Goal: Information Seeking & Learning: Learn about a topic

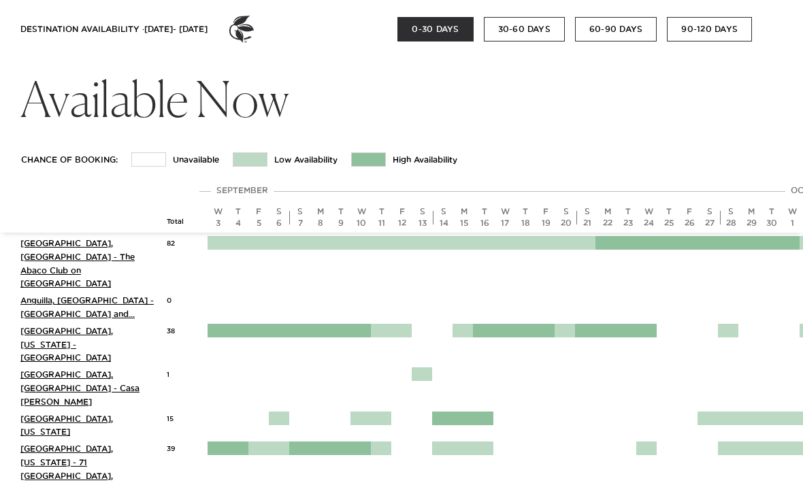
click at [528, 30] on button "30-60 DAYS" at bounding box center [524, 29] width 81 height 25
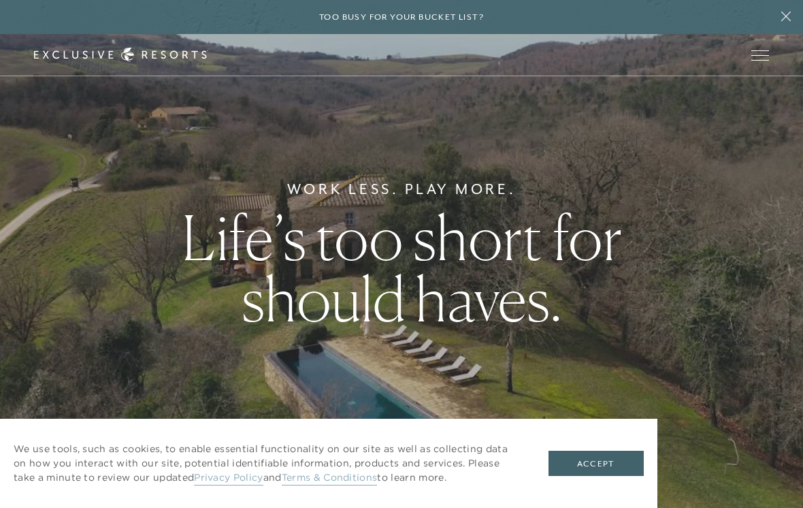
click at [608, 460] on button "Accept" at bounding box center [596, 464] width 95 height 26
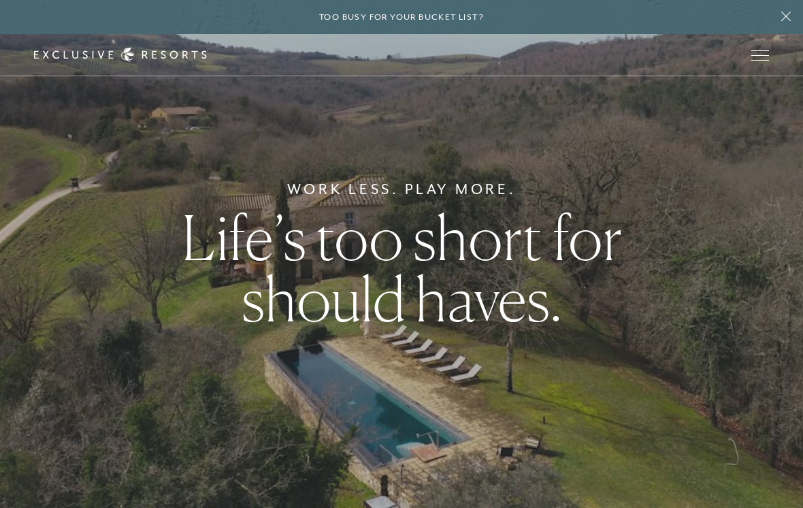
click at [761, 56] on span "Open navigation" at bounding box center [760, 55] width 18 height 10
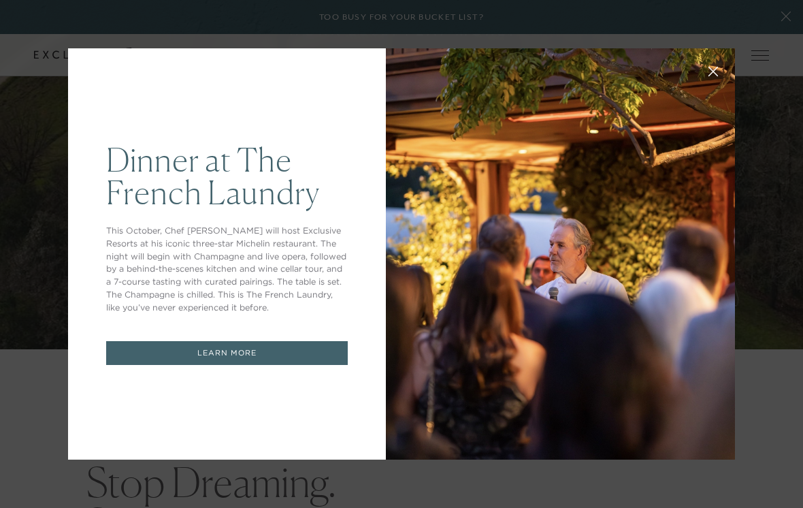
scroll to position [158, 0]
click at [779, 24] on div "Dinner at The [GEOGRAPHIC_DATA] This October, Chef [PERSON_NAME] will host Excl…" at bounding box center [401, 254] width 803 height 508
click at [755, 37] on div "Dinner at The [GEOGRAPHIC_DATA] This October, Chef [PERSON_NAME] will host Excl…" at bounding box center [401, 254] width 803 height 508
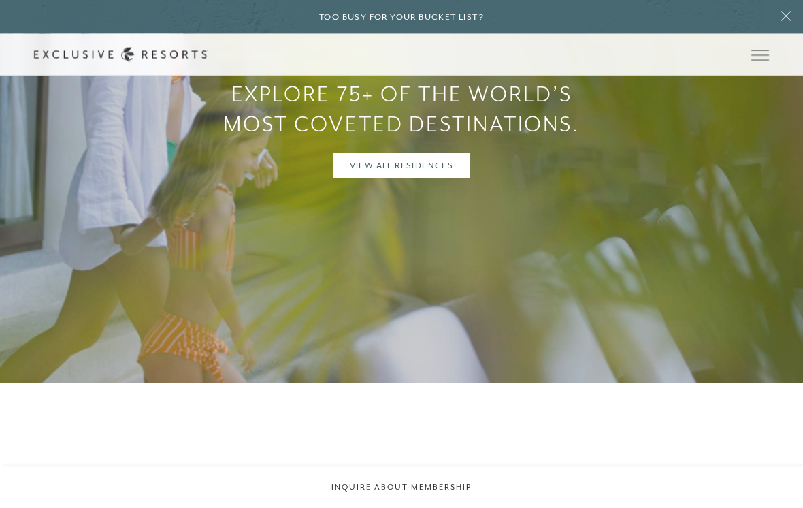
scroll to position [1120, 0]
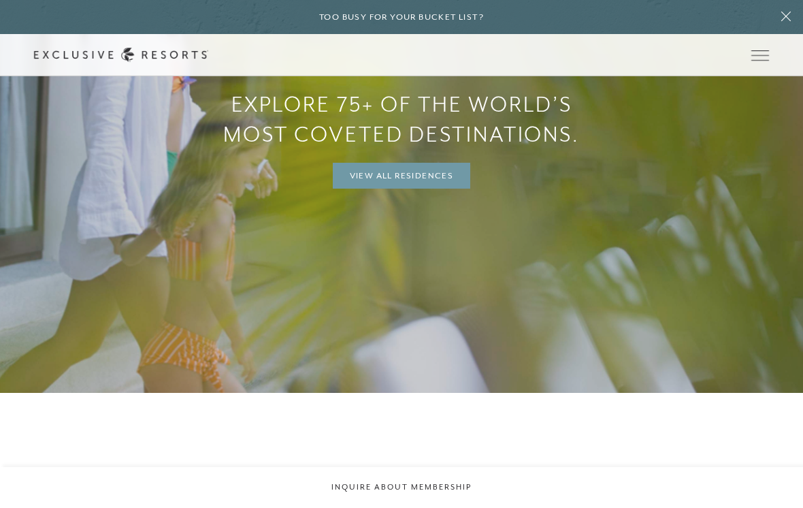
click at [408, 189] on link "View All Residences" at bounding box center [402, 176] width 138 height 26
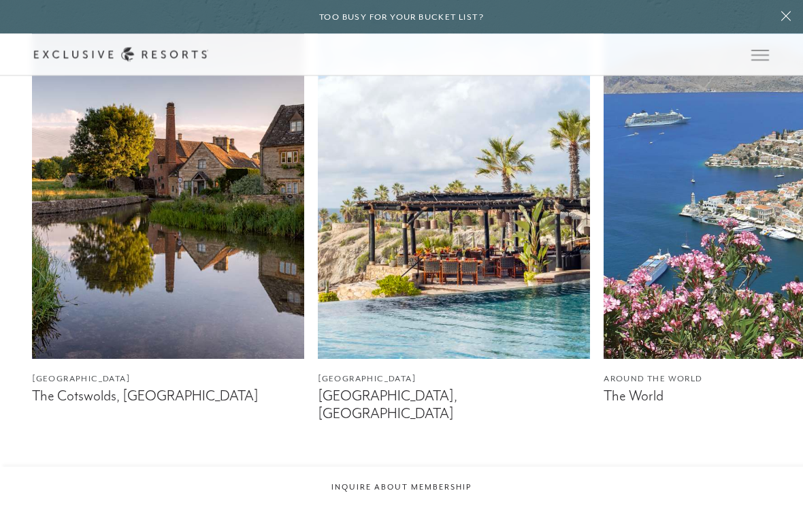
scroll to position [798, 0]
click at [481, 267] on img at bounding box center [454, 188] width 272 height 340
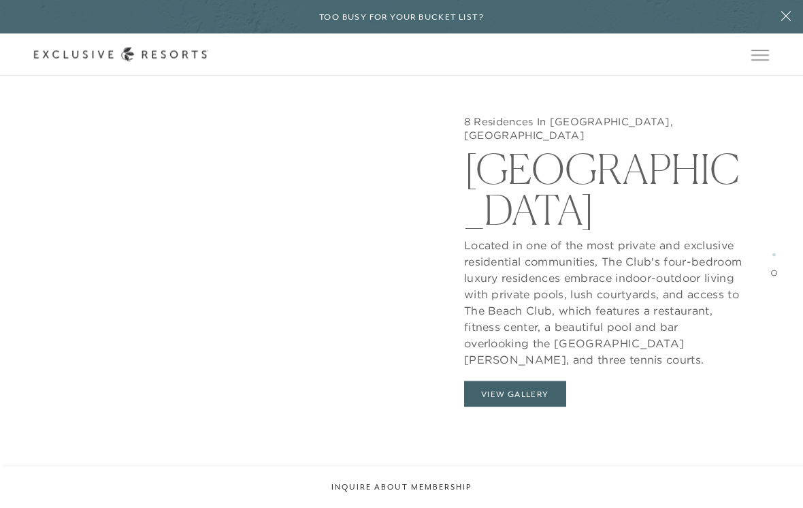
scroll to position [2168, 0]
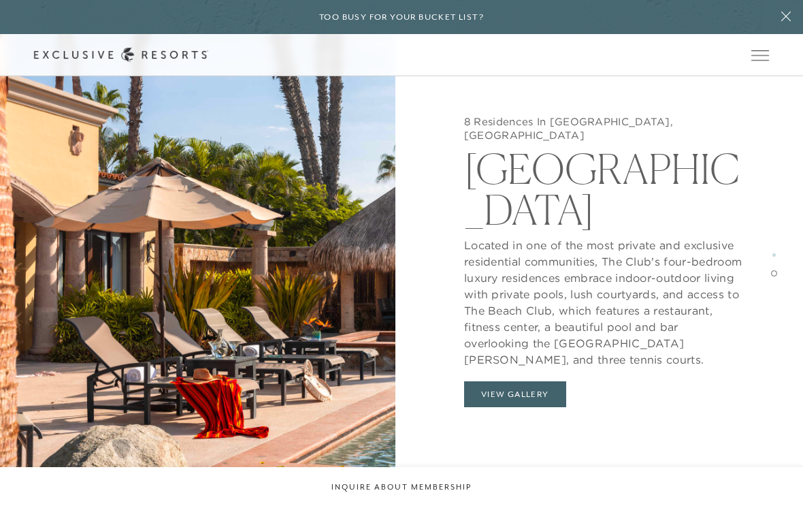
click at [532, 381] on button "View Gallery" at bounding box center [515, 394] width 102 height 26
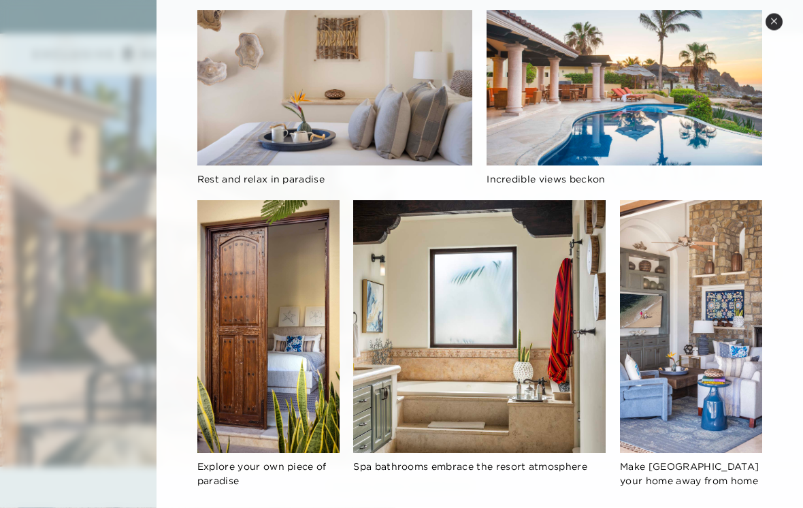
scroll to position [1290, 0]
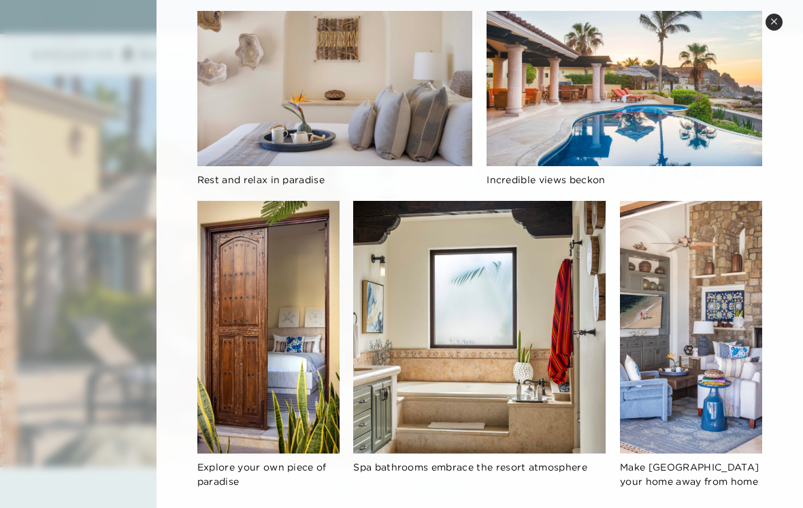
click at [775, 29] on button "Close quickview" at bounding box center [774, 22] width 17 height 17
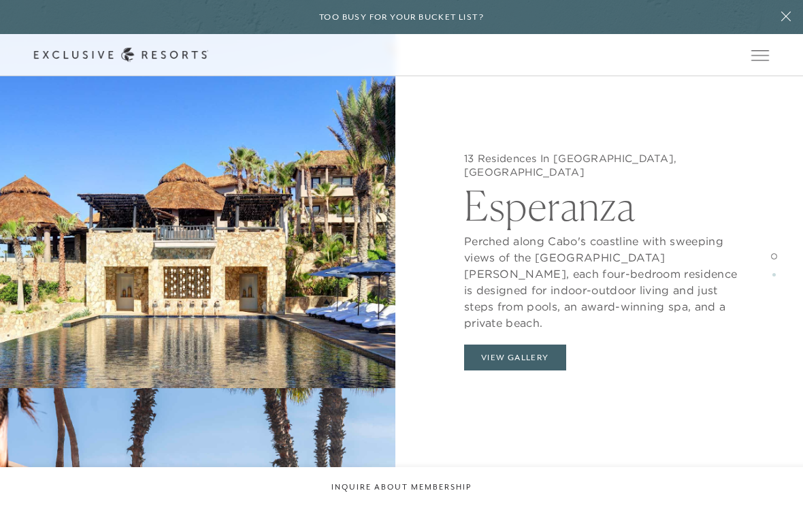
click at [533, 345] on button "View Gallery" at bounding box center [515, 357] width 102 height 26
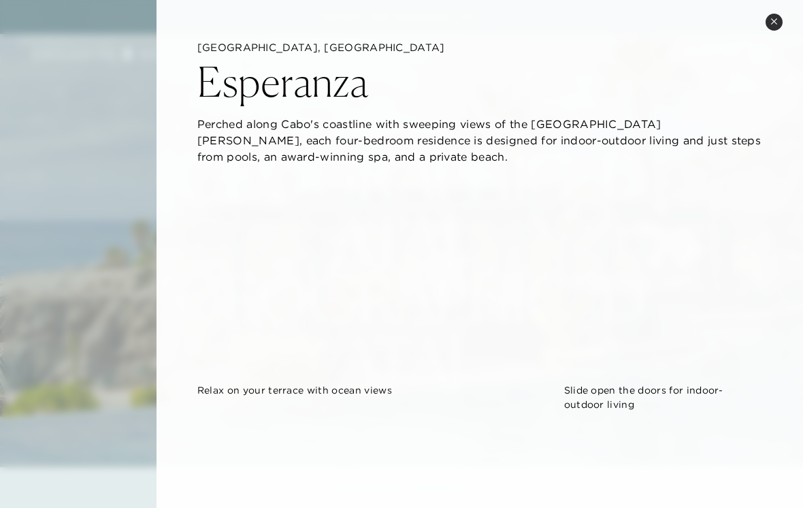
scroll to position [0, 0]
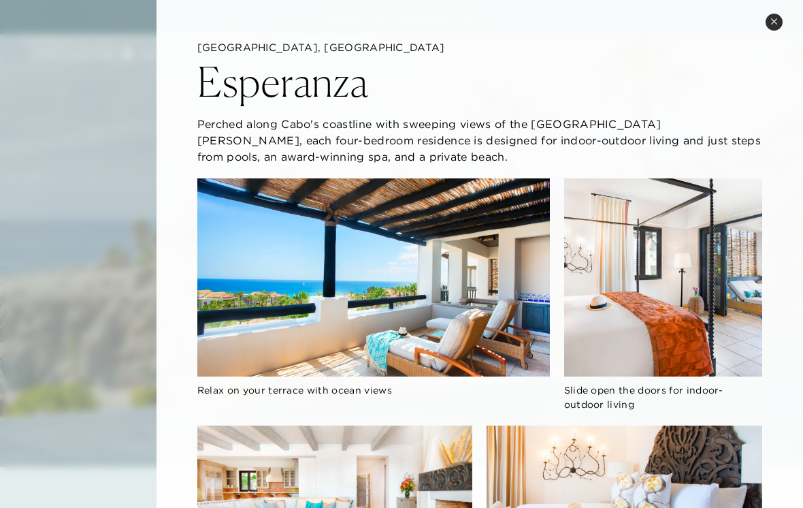
click at [772, 25] on icon at bounding box center [773, 21] width 7 height 7
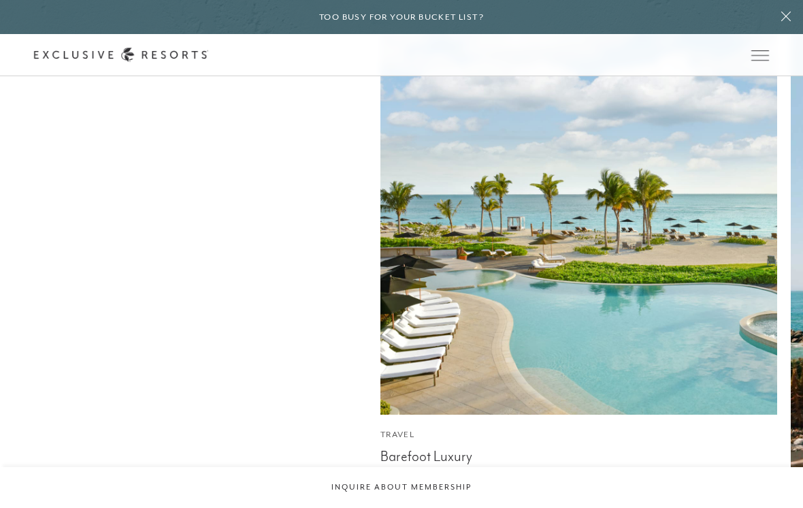
scroll to position [4108, 0]
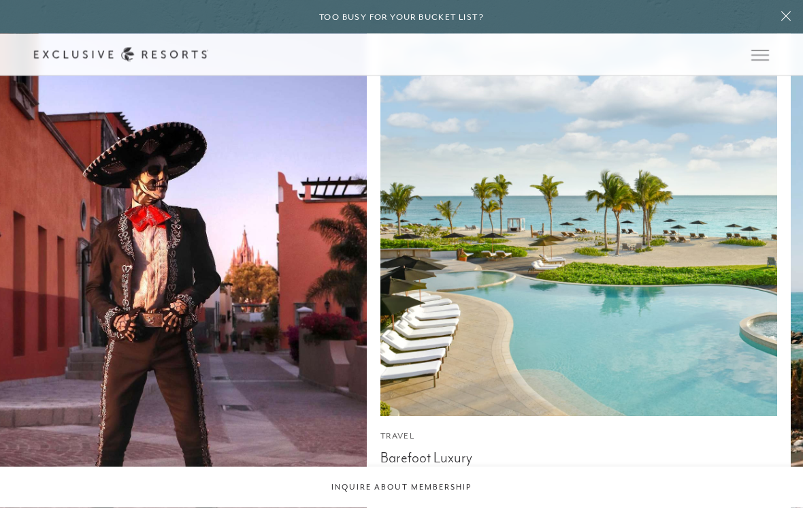
click at [580, 322] on img at bounding box center [579, 217] width 437 height 437
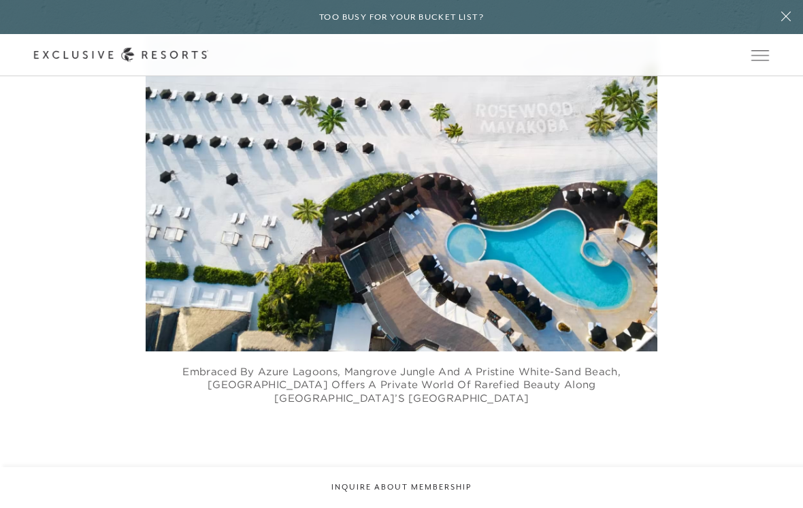
scroll to position [707, 0]
